Goal: Information Seeking & Learning: Learn about a topic

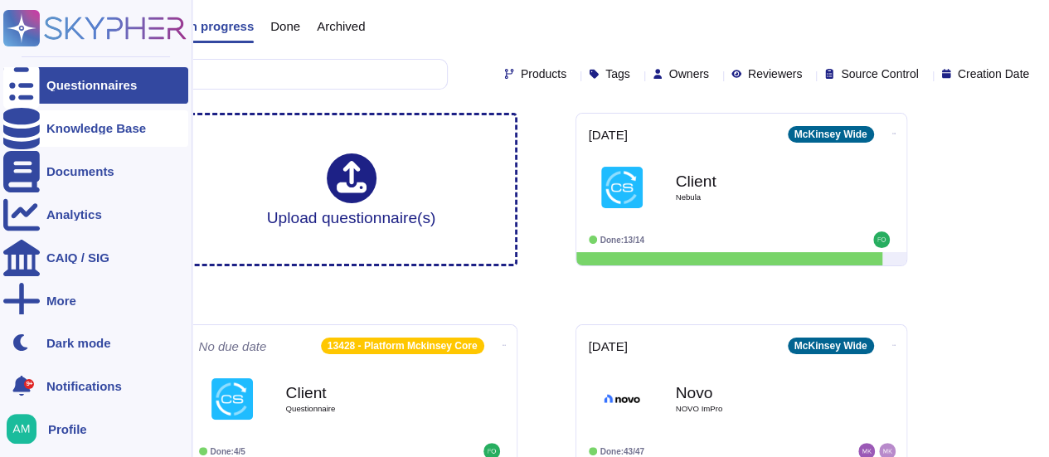
click at [70, 128] on div "Knowledge Base" at bounding box center [96, 128] width 100 height 12
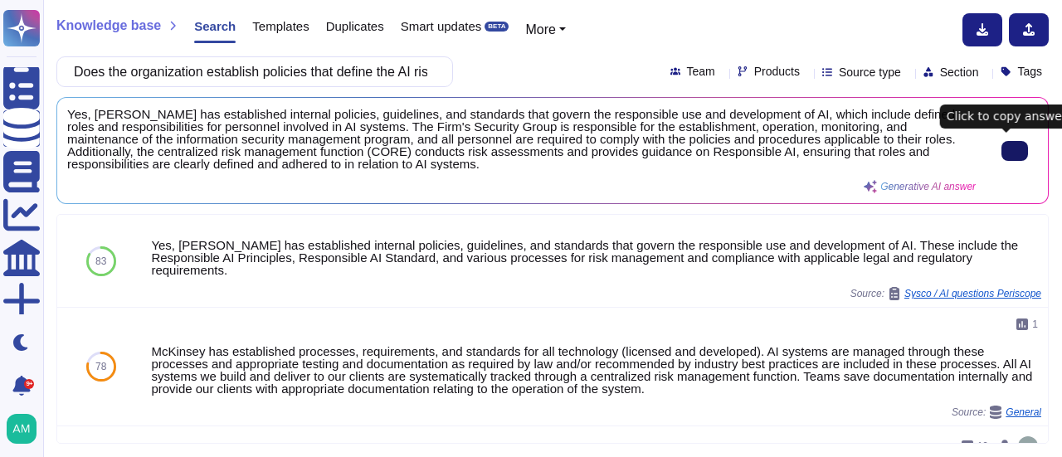
click at [1024, 146] on button at bounding box center [1014, 151] width 27 height 20
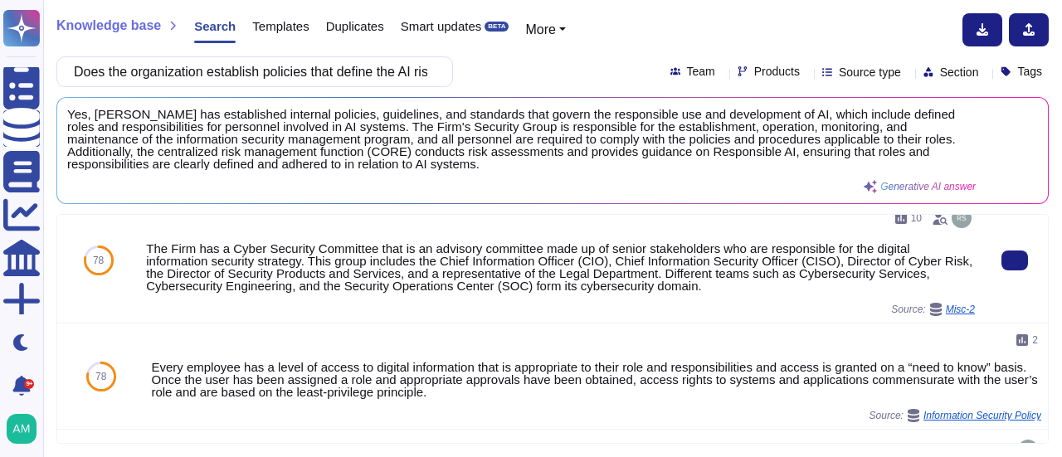
scroll to position [249, 0]
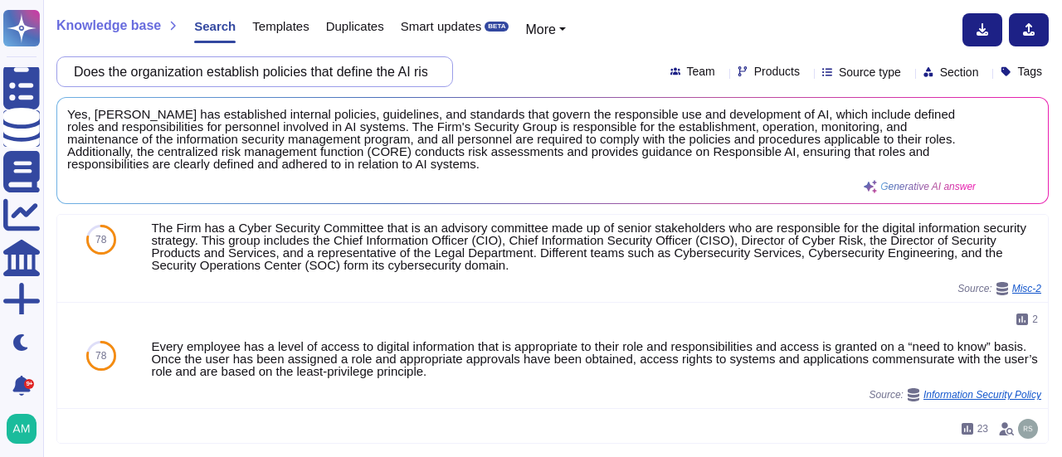
click at [269, 75] on input "Does the organization establish policies that define the AI risk management rol…" at bounding box center [251, 71] width 370 height 29
paste input "2. Does the organization employ personnel to work with domain experts and other…"
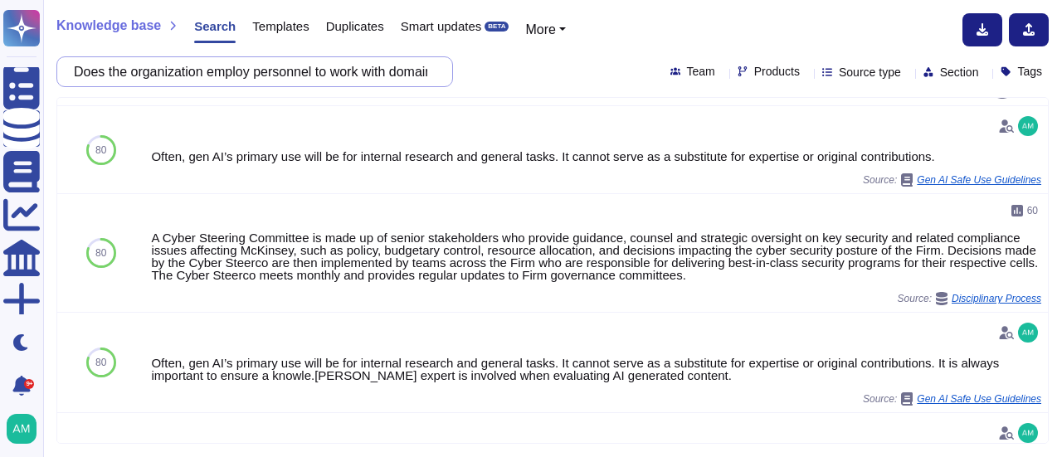
click at [266, 83] on input "Does the organization employ personnel to work with domain experts and other ex…" at bounding box center [251, 71] width 370 height 29
paste input "3. Does the organization establish policies and procedures that define and diff…"
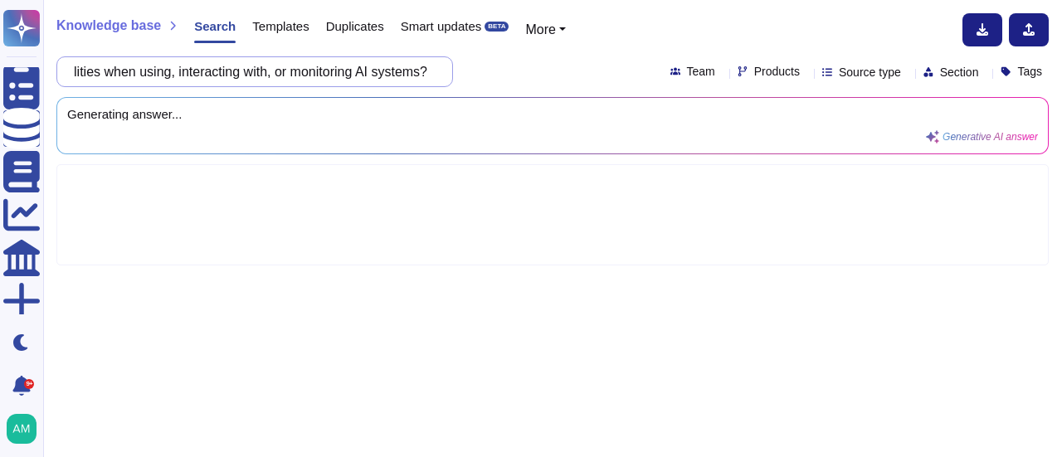
scroll to position [0, 0]
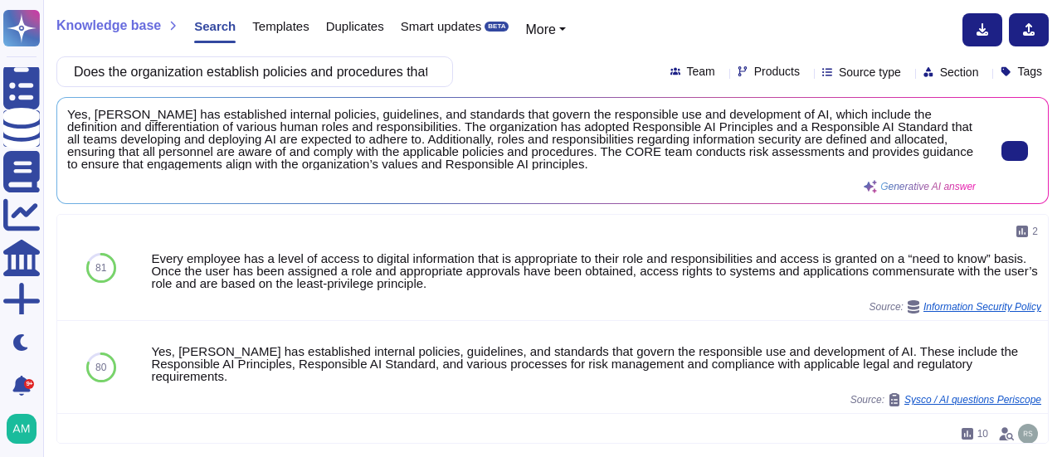
type input "Does the organization establish policies and procedures that define and differe…"
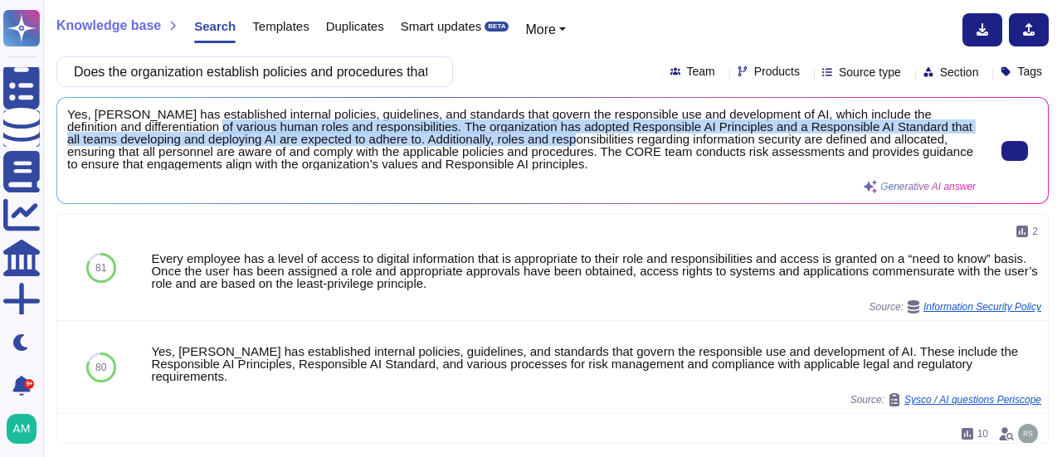
drag, startPoint x: 175, startPoint y: 130, endPoint x: 555, endPoint y: 141, distance: 380.1
click at [555, 141] on span "Yes, [PERSON_NAME] has established internal policies, guidelines, and standards…" at bounding box center [521, 139] width 908 height 62
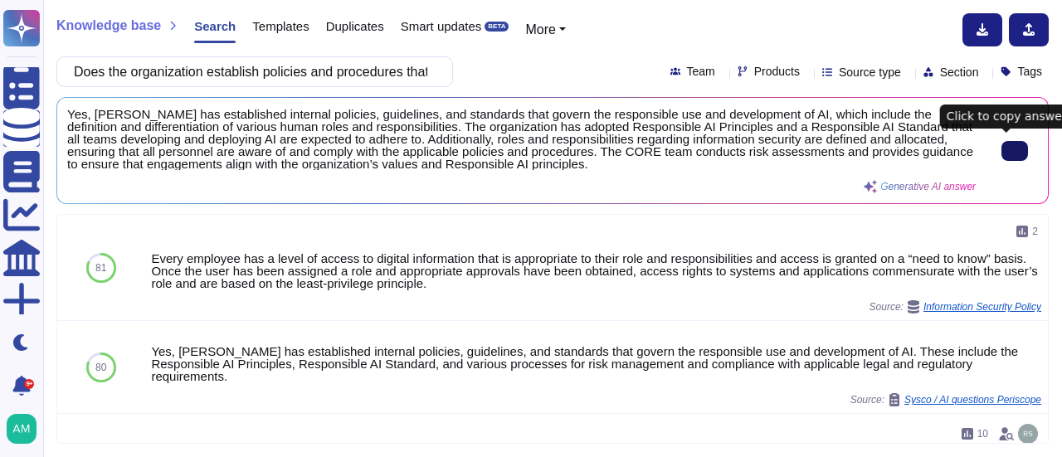
click at [1002, 141] on button at bounding box center [1014, 151] width 27 height 20
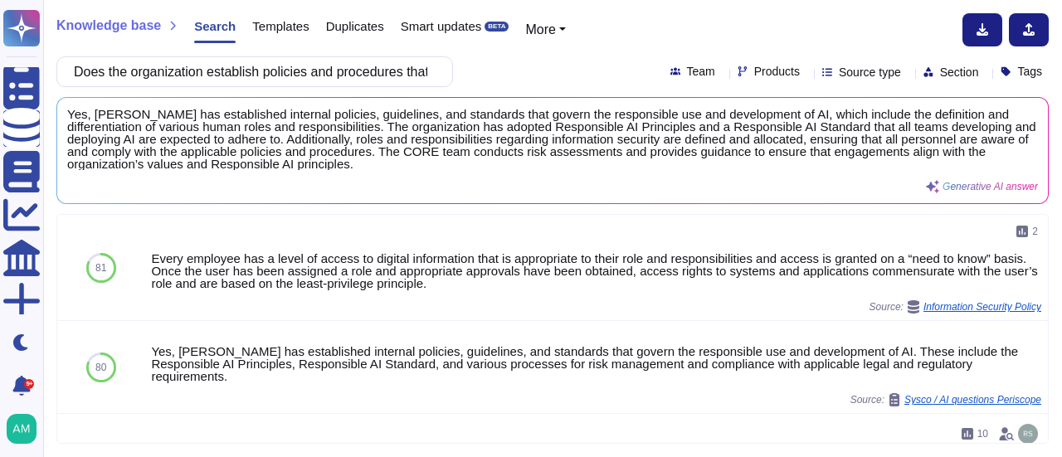
click at [806, 205] on icon at bounding box center [992, 311] width 372 height 212
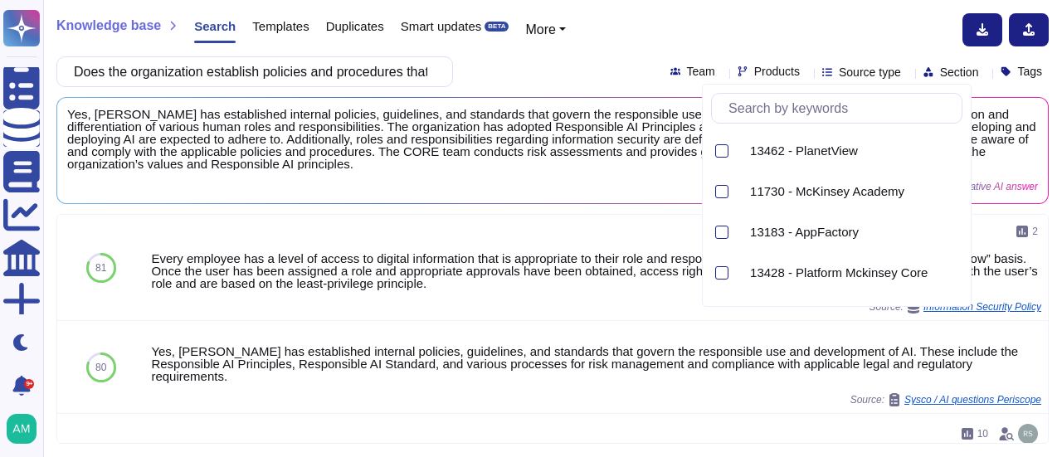
click at [854, 74] on span "Source type" at bounding box center [870, 72] width 62 height 12
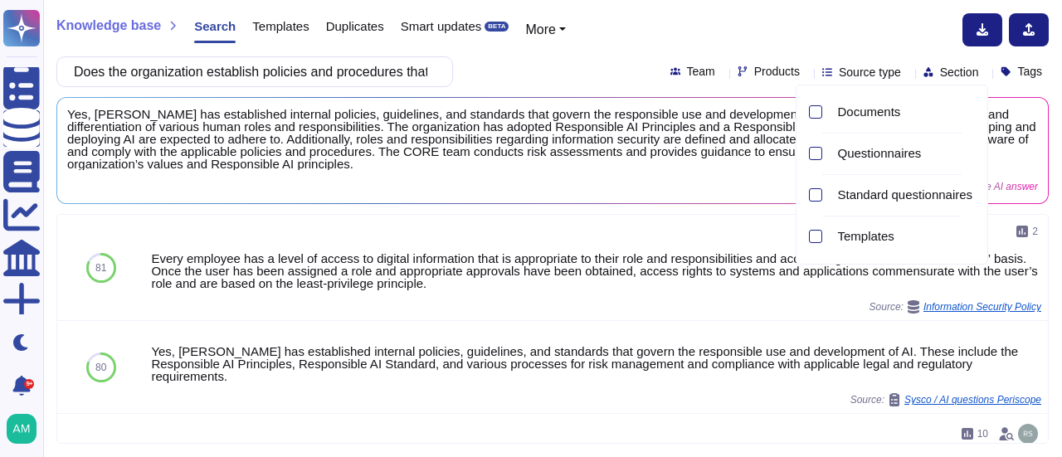
click at [810, 18] on div "Knowledge base Search Templates Duplicates Smart updates BETA More" at bounding box center [546, 29] width 980 height 33
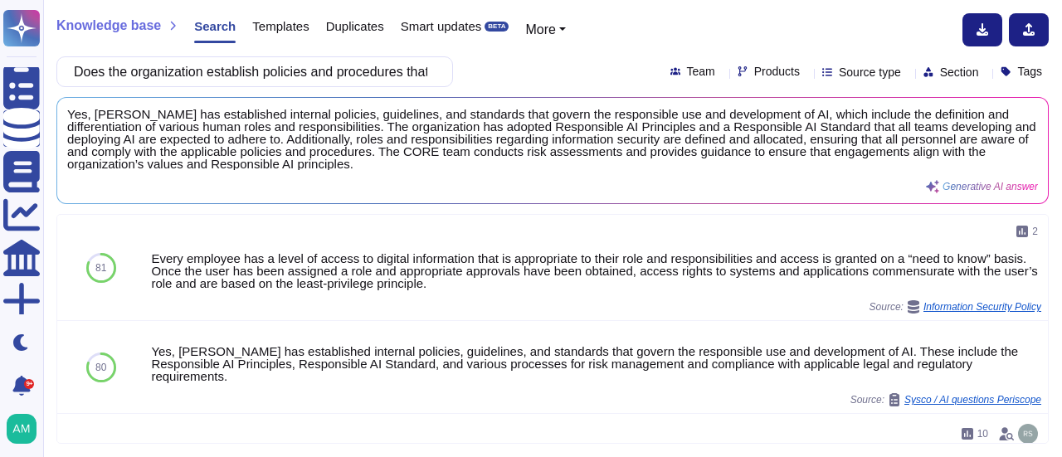
click at [964, 73] on div "Section" at bounding box center [954, 72] width 62 height 12
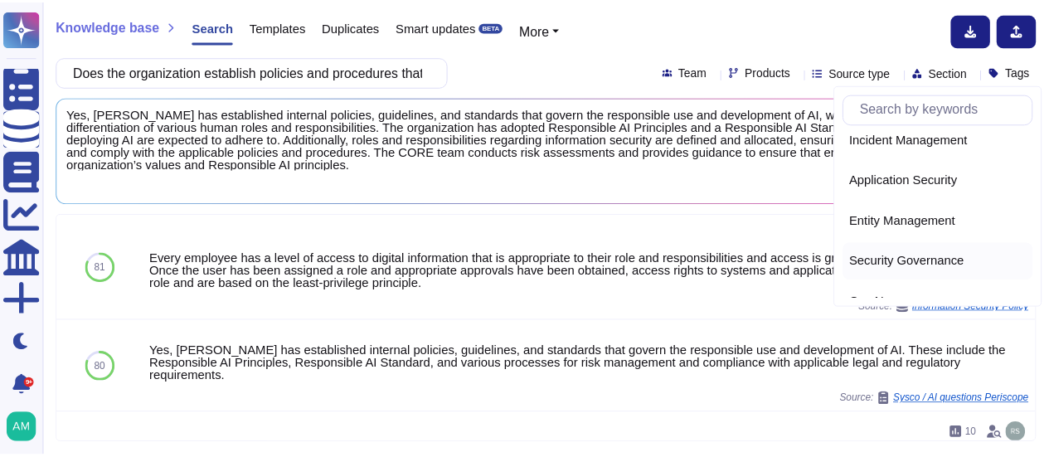
scroll to position [725, 0]
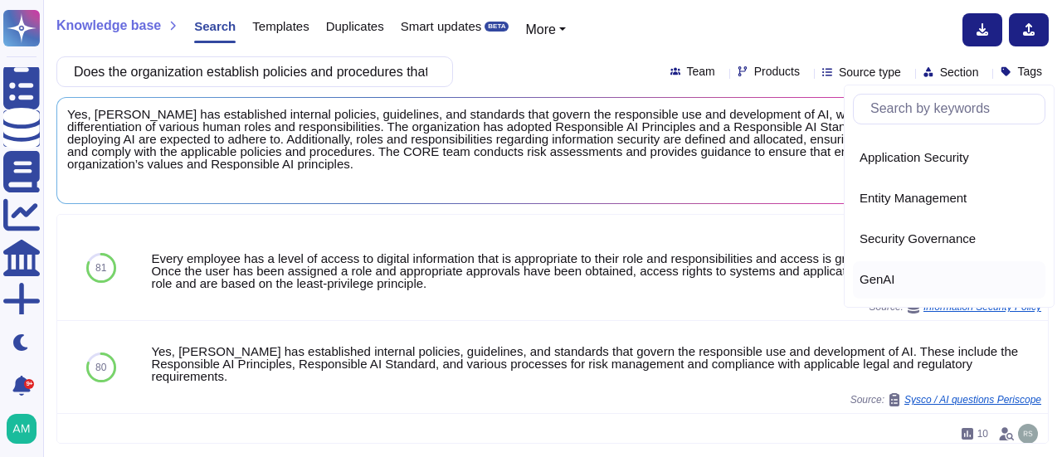
click at [879, 269] on div "GenAI" at bounding box center [949, 279] width 192 height 37
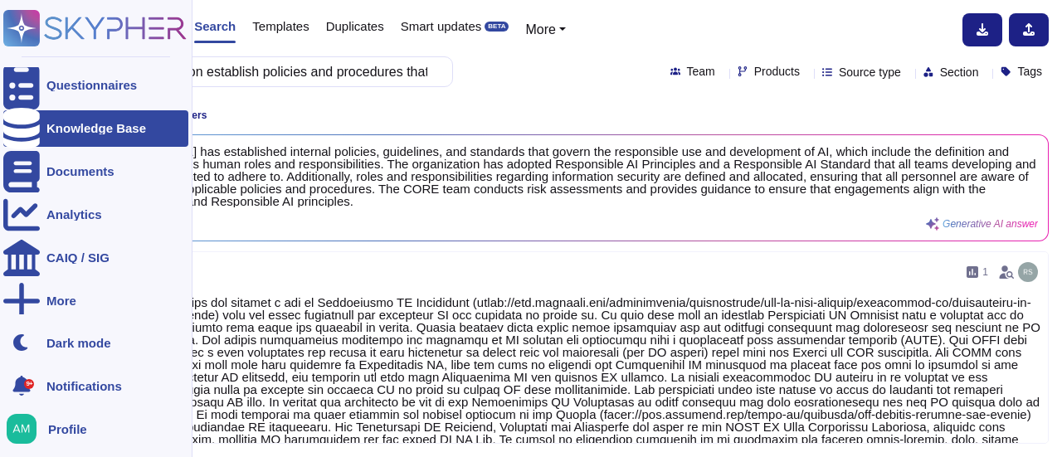
click at [51, 135] on div "Knowledge Base" at bounding box center [95, 128] width 185 height 36
click at [27, 130] on icon at bounding box center [21, 128] width 36 height 41
click at [55, 81] on div "Questionnaires" at bounding box center [91, 85] width 90 height 12
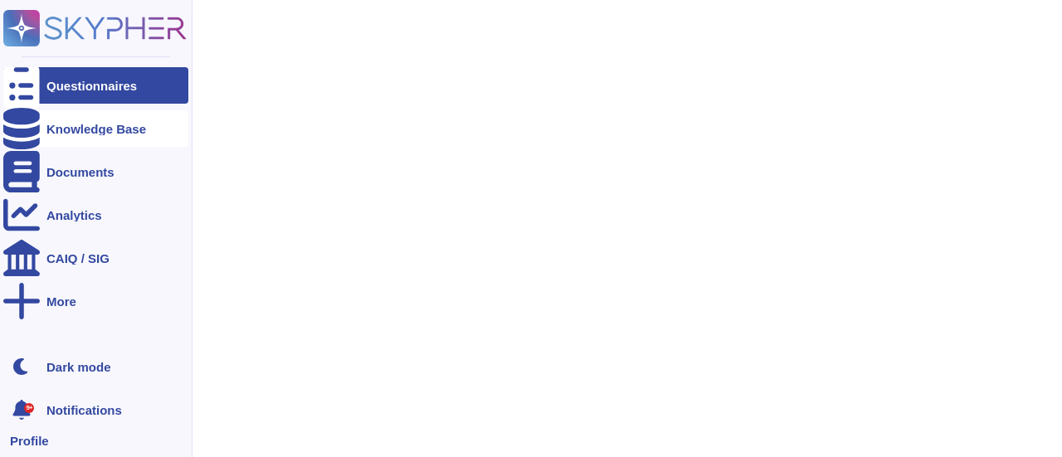
click at [43, 121] on div "Knowledge Base" at bounding box center [95, 128] width 185 height 36
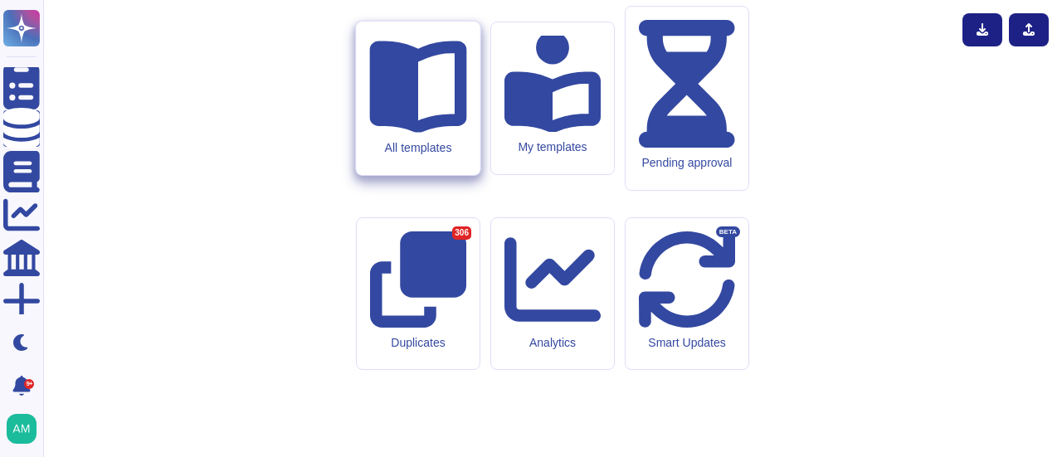
click at [395, 175] on div "All templates" at bounding box center [418, 98] width 124 height 153
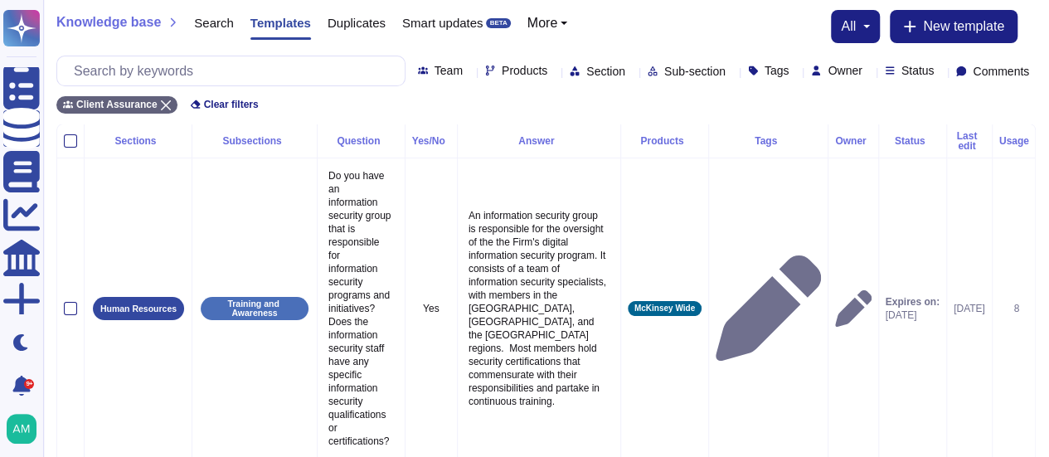
click at [486, 69] on div "Products" at bounding box center [519, 71] width 69 height 12
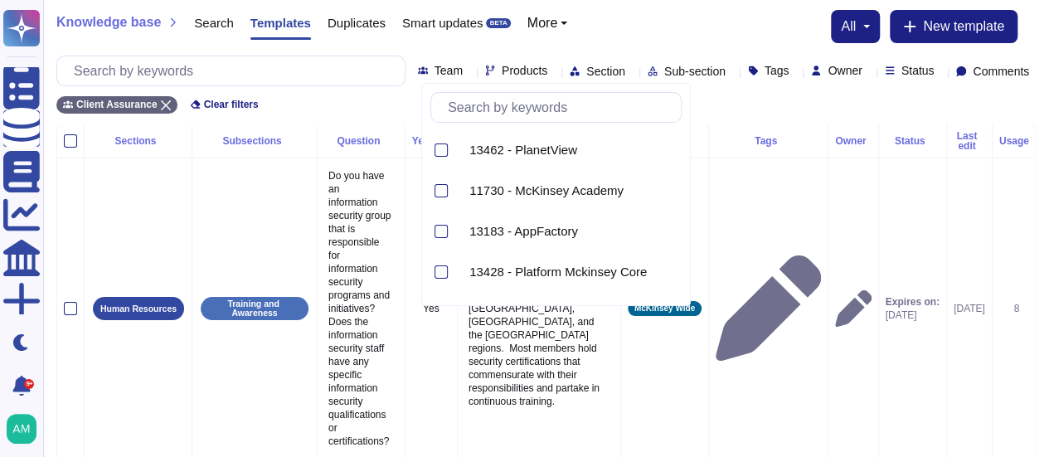
click at [573, 71] on div "Section" at bounding box center [601, 71] width 62 height 12
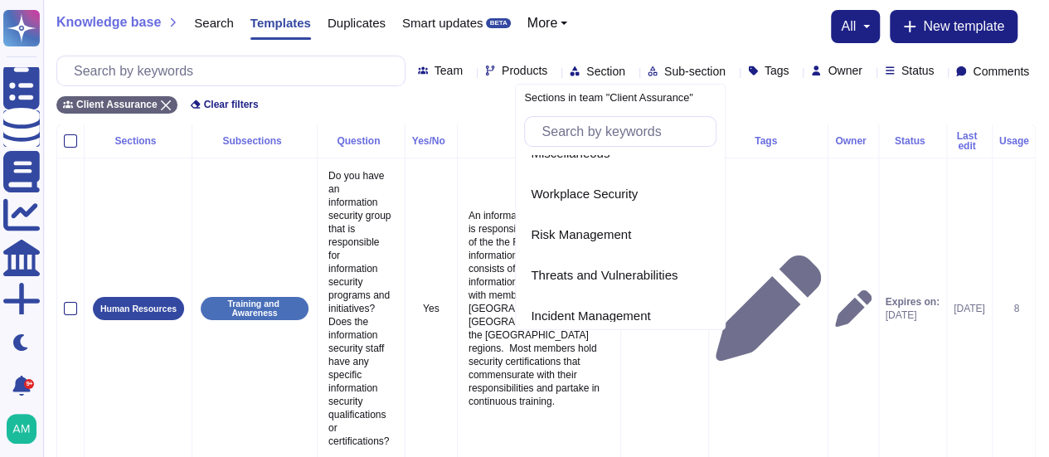
scroll to position [725, 0]
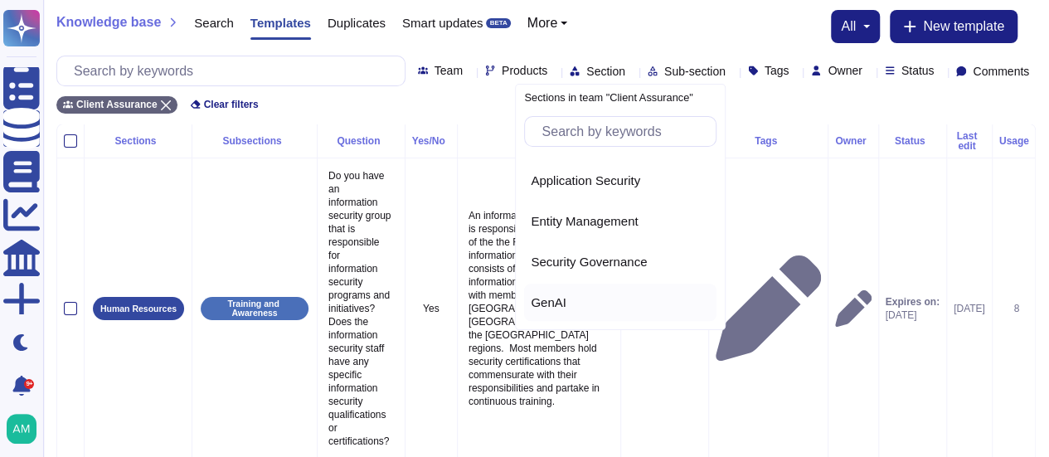
click at [557, 296] on span "GenAI" at bounding box center [549, 302] width 36 height 15
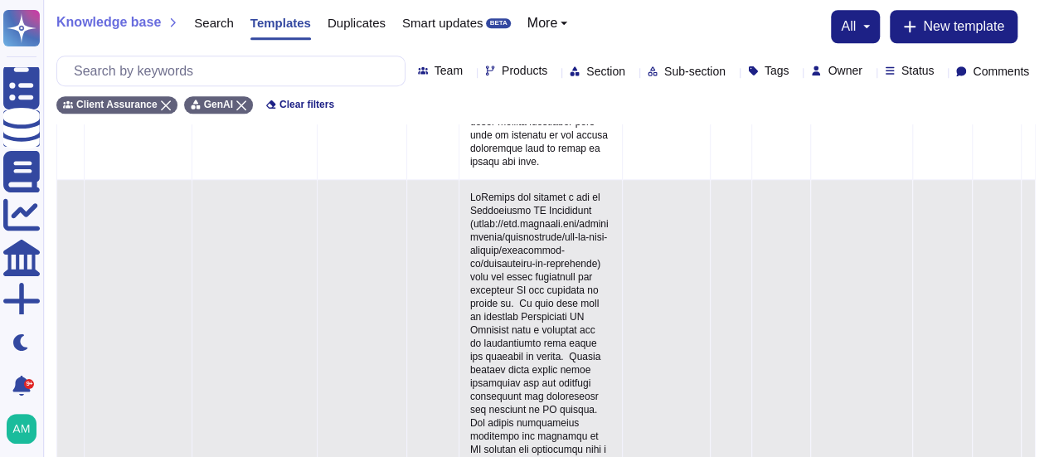
scroll to position [642, 0]
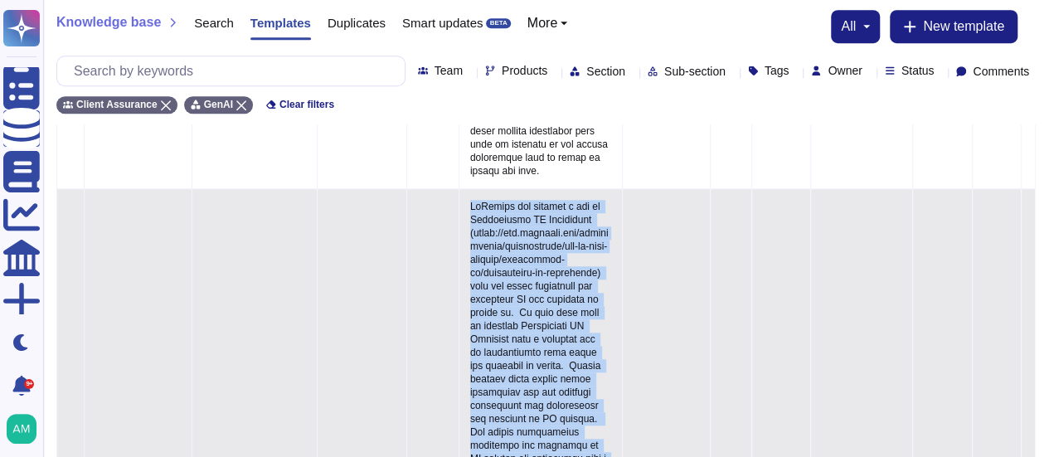
drag, startPoint x: 477, startPoint y: 178, endPoint x: 559, endPoint y: 425, distance: 259.7
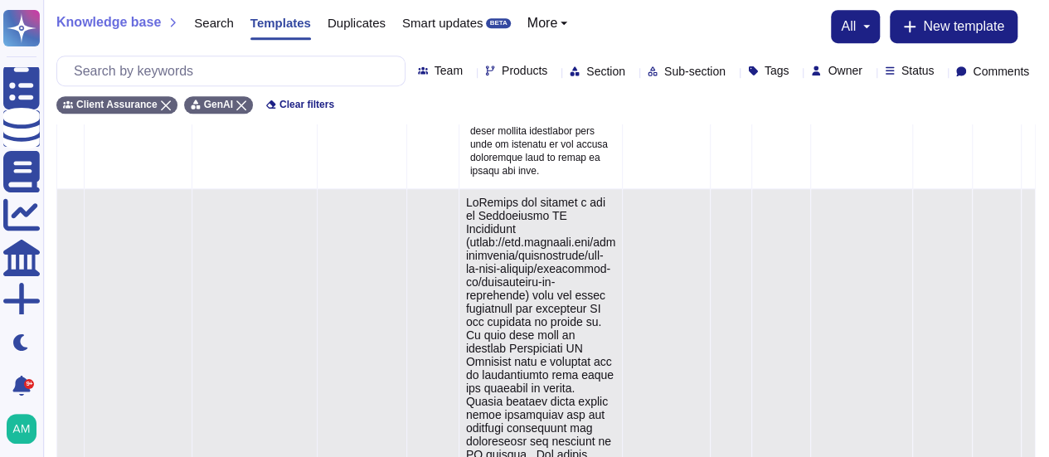
type textarea "McKinsey has adopted a set of Responsible AI Principles ([URL][DOMAIN_NAME]) th…"
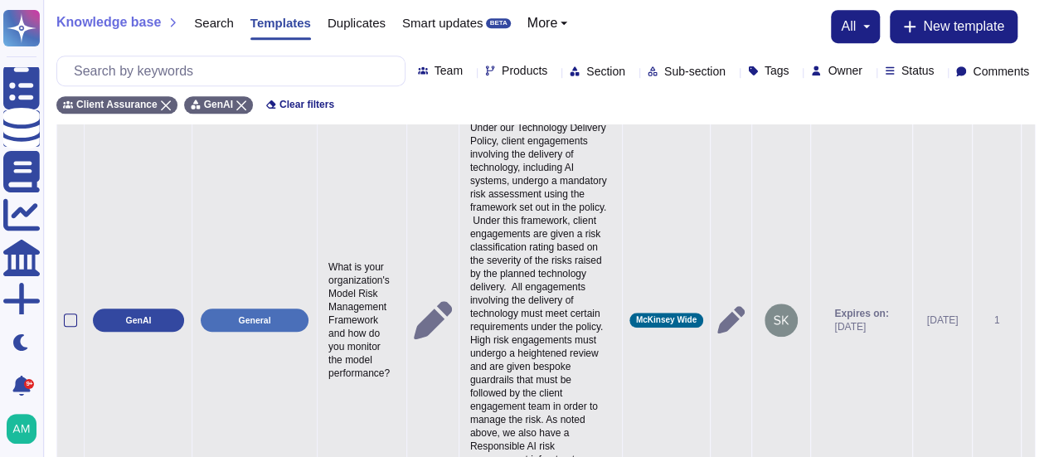
scroll to position [3792, 0]
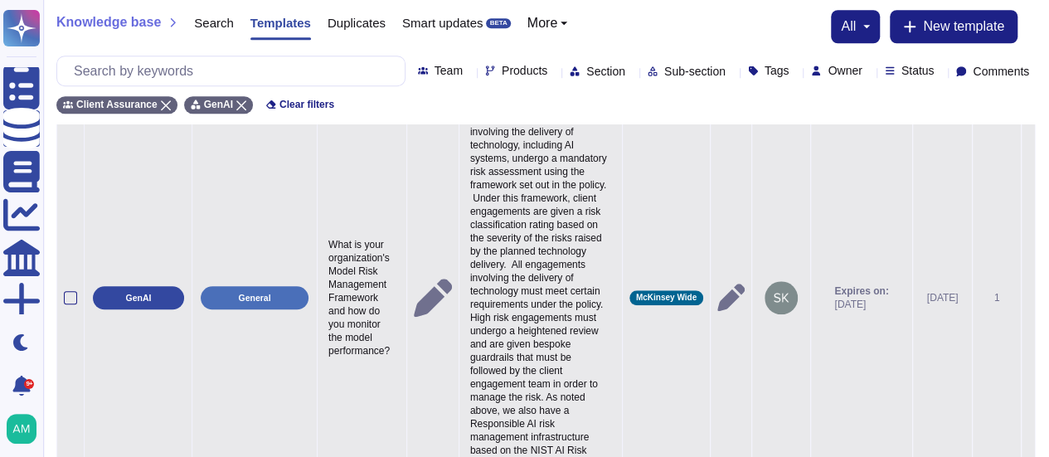
click at [516, 227] on p "Under our Technology Delivery Policy, client engagements involving the delivery…" at bounding box center [540, 298] width 149 height 406
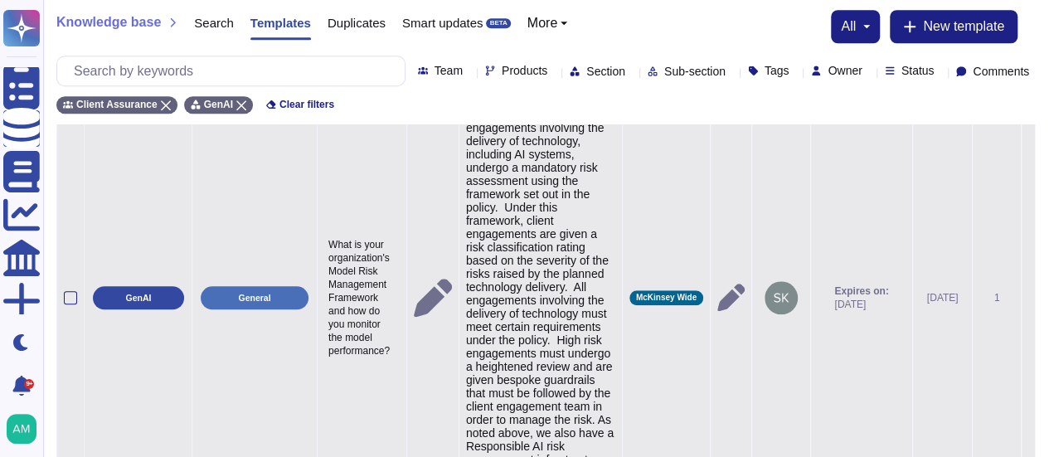
type textarea "Under our Technology Delivery Policy, client engagements involving the delivery…"
